Goal: Task Accomplishment & Management: Complete application form

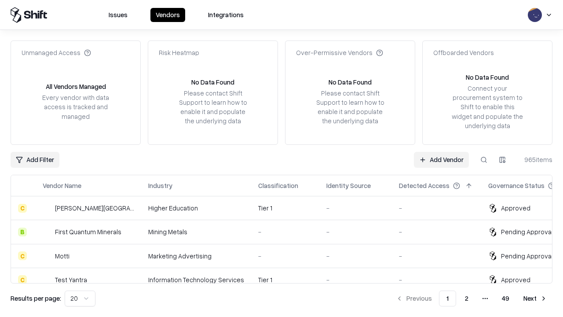
click at [441, 159] on link "Add Vendor" at bounding box center [441, 160] width 55 height 16
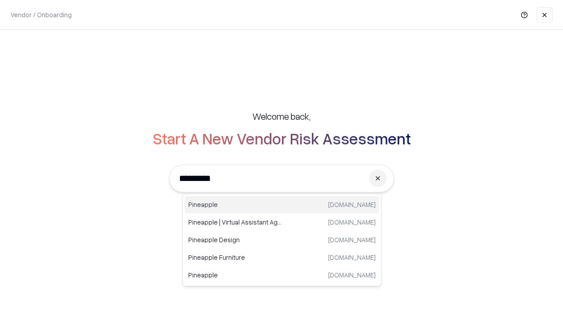
click at [282, 205] on div "Pineapple [DOMAIN_NAME]" at bounding box center [282, 205] width 194 height 18
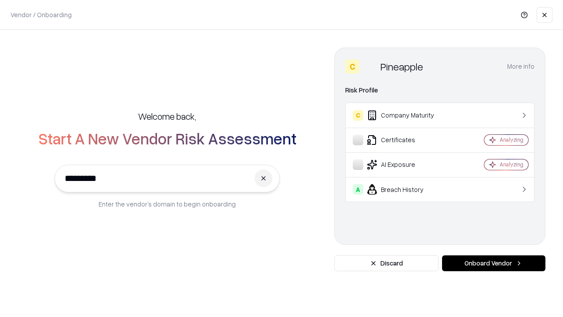
type input "*********"
click at [493, 263] on button "Onboard Vendor" at bounding box center [493, 263] width 103 height 16
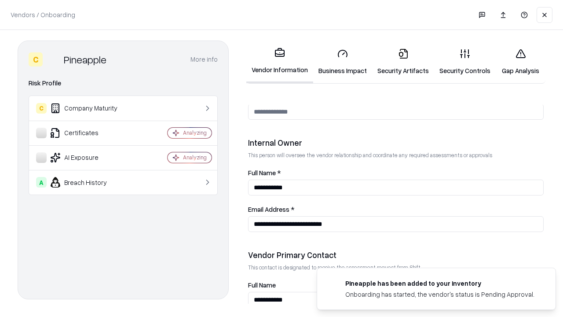
scroll to position [456, 0]
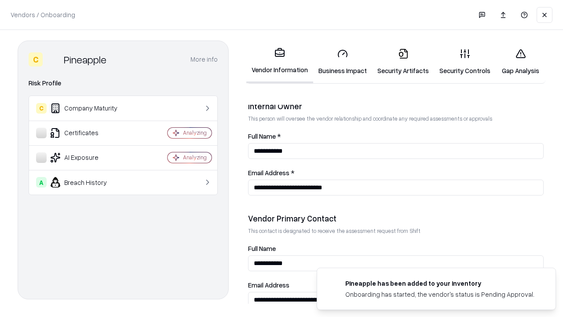
click at [403, 62] on link "Security Artifacts" at bounding box center [403, 61] width 62 height 41
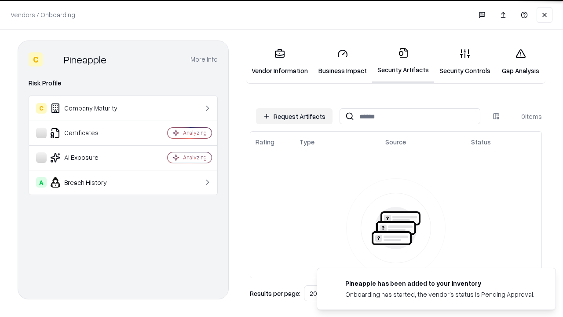
click at [294, 116] on button "Request Artifacts" at bounding box center [294, 116] width 77 height 16
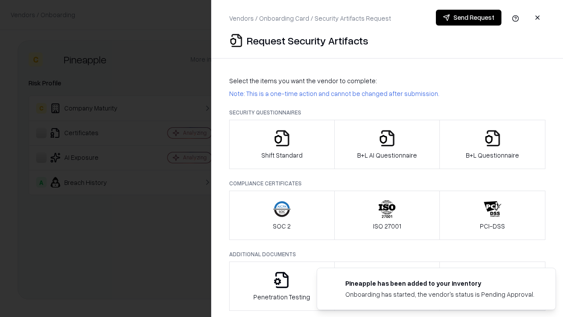
click at [492, 144] on icon "button" at bounding box center [493, 138] width 18 height 18
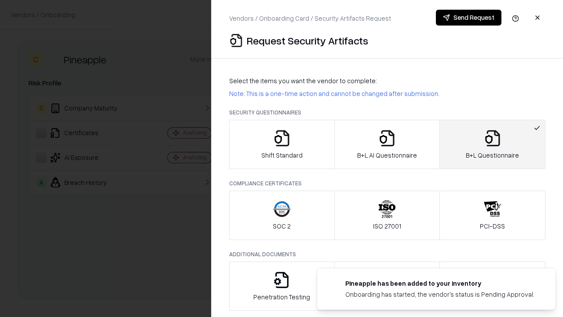
click at [387, 144] on icon "button" at bounding box center [387, 138] width 18 height 18
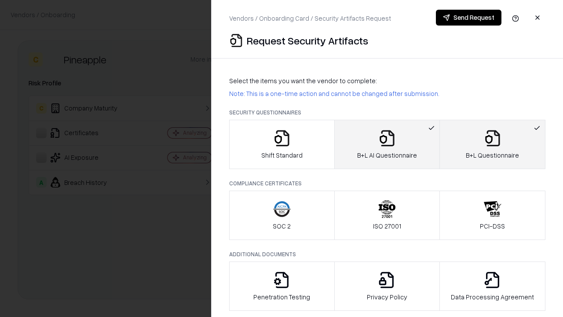
click at [468, 18] on button "Send Request" at bounding box center [469, 18] width 66 height 16
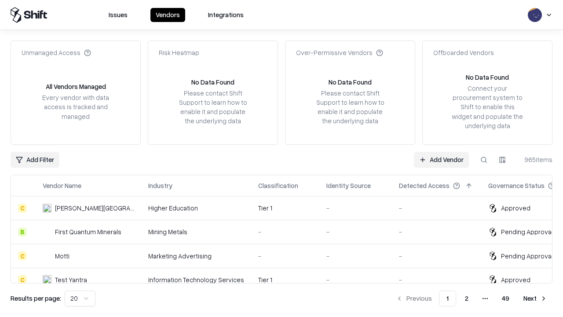
click at [441, 159] on link "Add Vendor" at bounding box center [441, 160] width 55 height 16
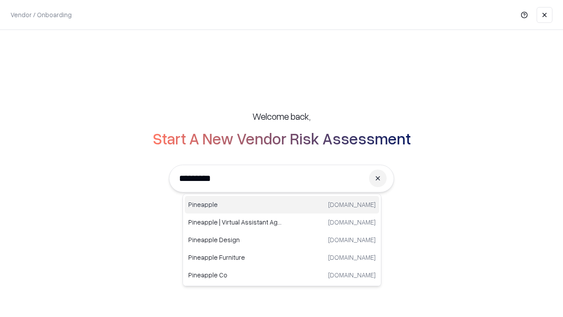
click at [282, 205] on div "Pineapple [DOMAIN_NAME]" at bounding box center [282, 205] width 194 height 18
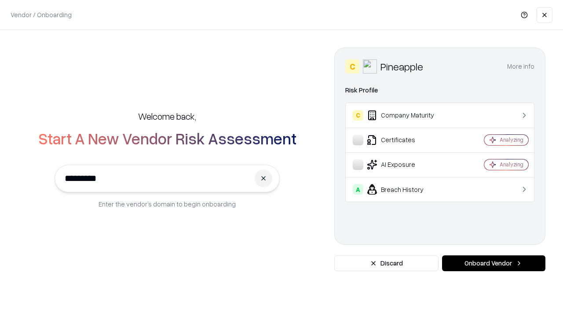
type input "*********"
click at [493, 263] on button "Onboard Vendor" at bounding box center [493, 263] width 103 height 16
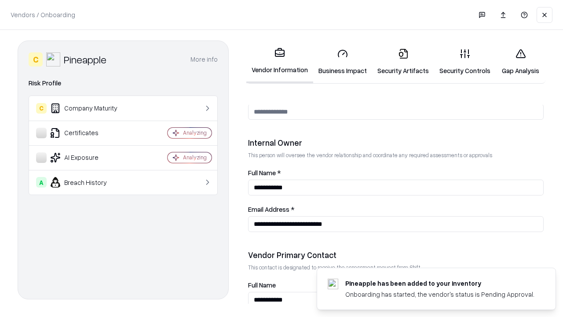
scroll to position [456, 0]
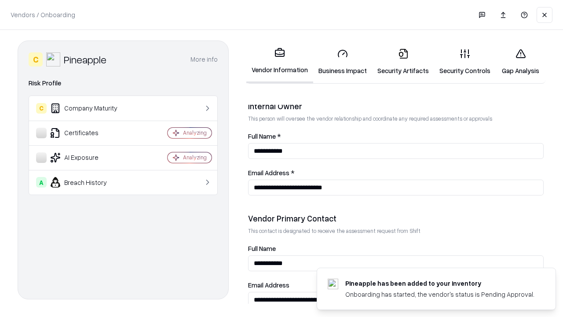
click at [520, 62] on link "Gap Analysis" at bounding box center [521, 61] width 50 height 41
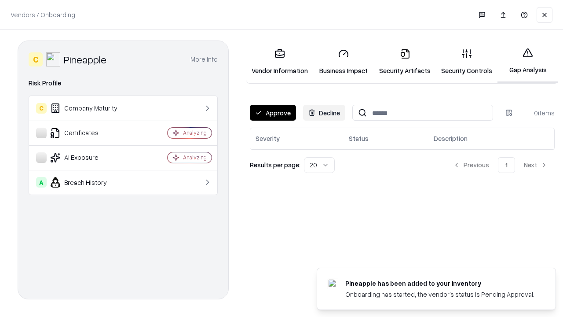
click at [273, 113] on button "Approve" at bounding box center [273, 113] width 46 height 16
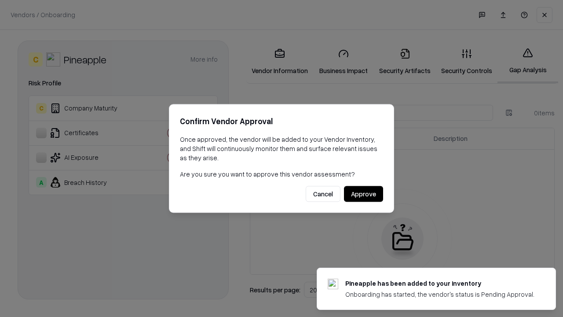
click at [363, 194] on button "Approve" at bounding box center [363, 194] width 39 height 16
